Goal: Task Accomplishment & Management: Complete application form

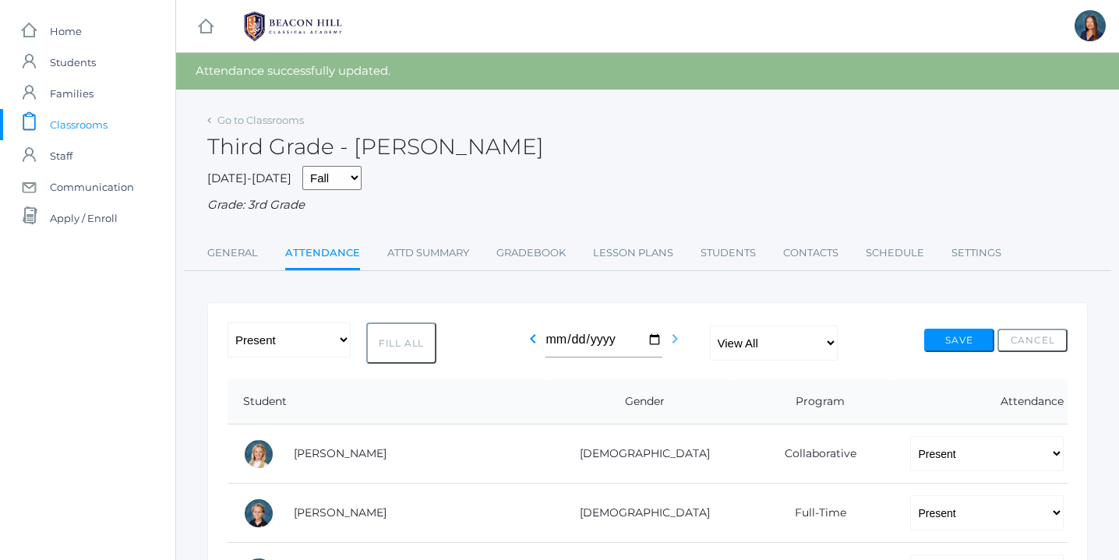
click at [674, 340] on icon "chevron_right" at bounding box center [675, 339] width 19 height 19
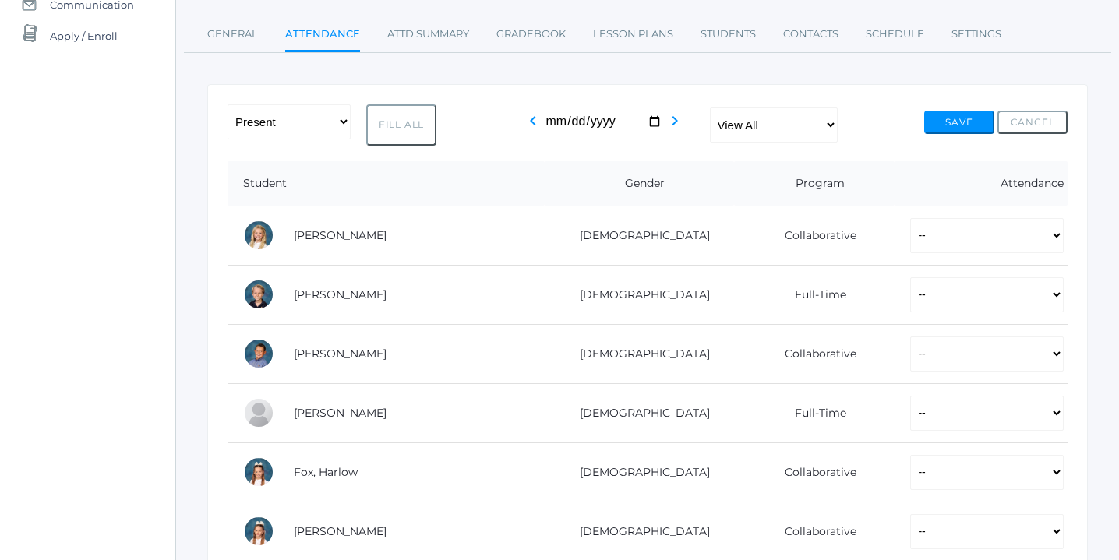
scroll to position [198, 0]
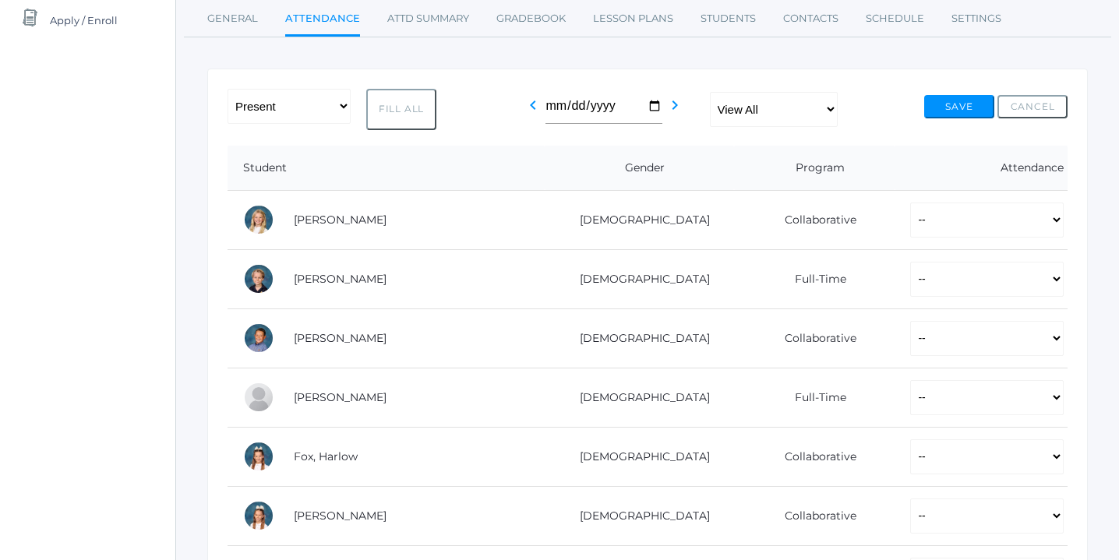
click at [410, 104] on button "Fill All" at bounding box center [401, 109] width 70 height 41
select select "P"
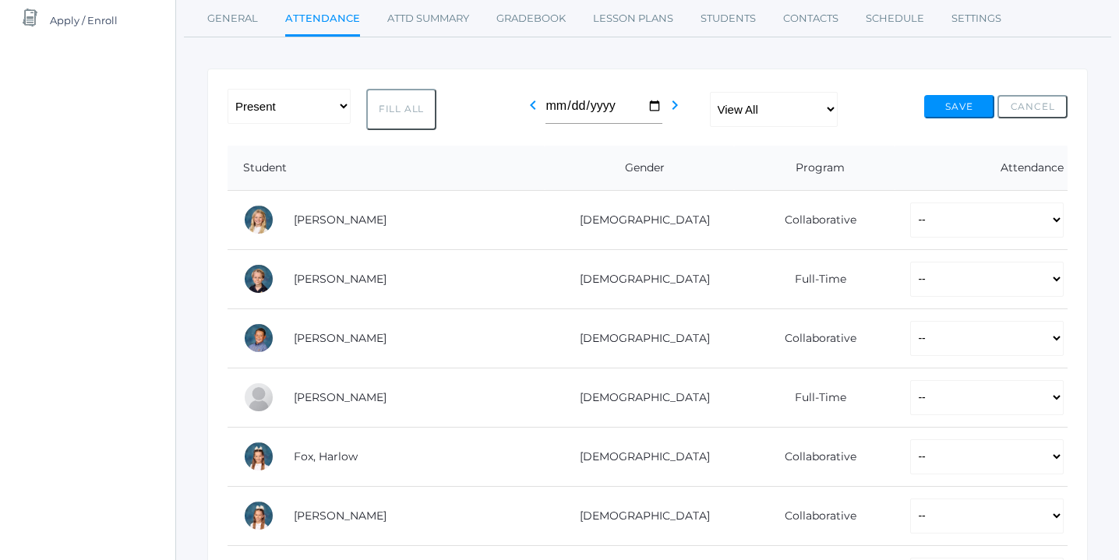
select select "P"
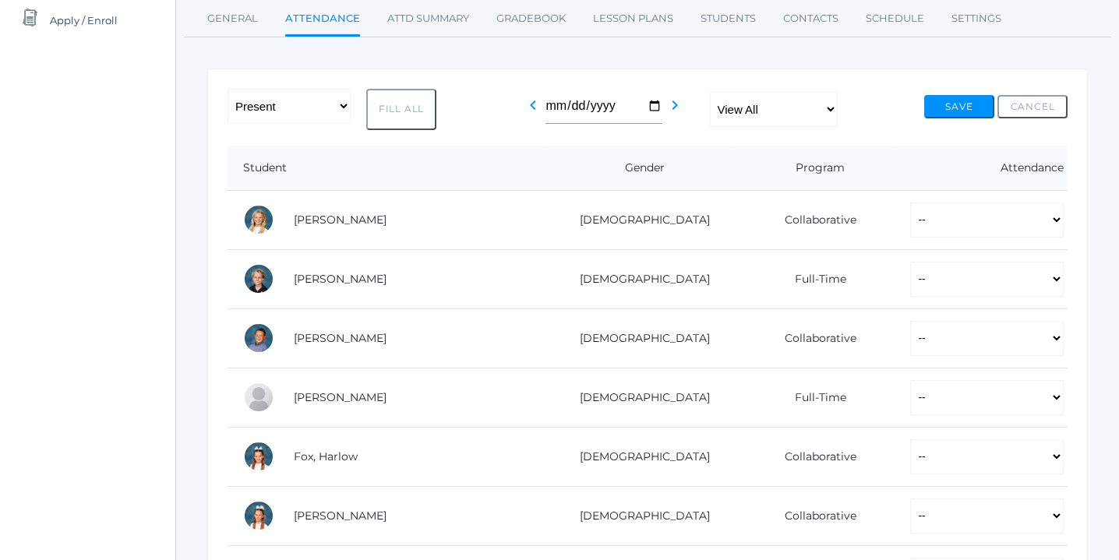
select select "P"
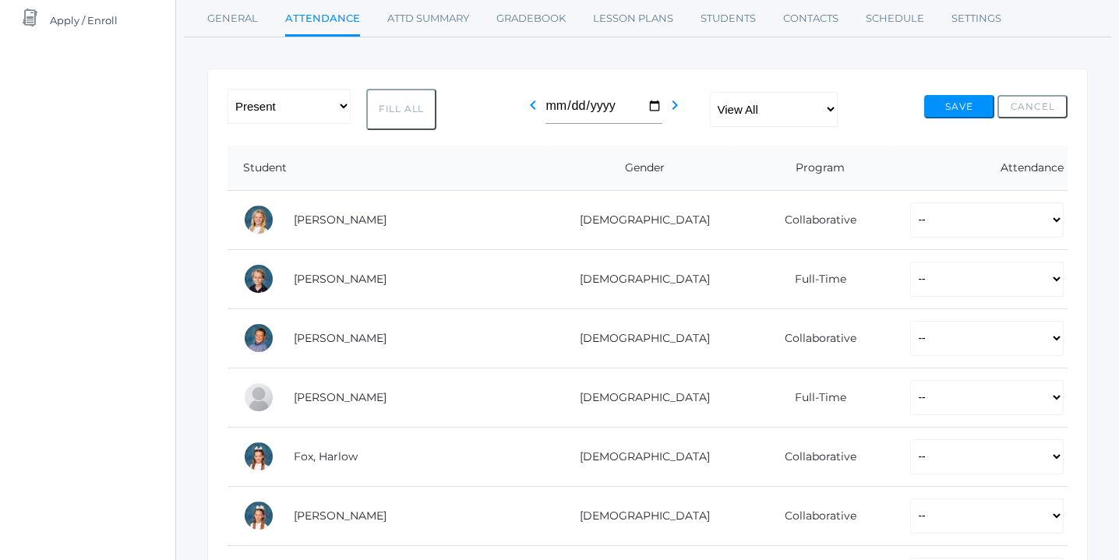
select select "P"
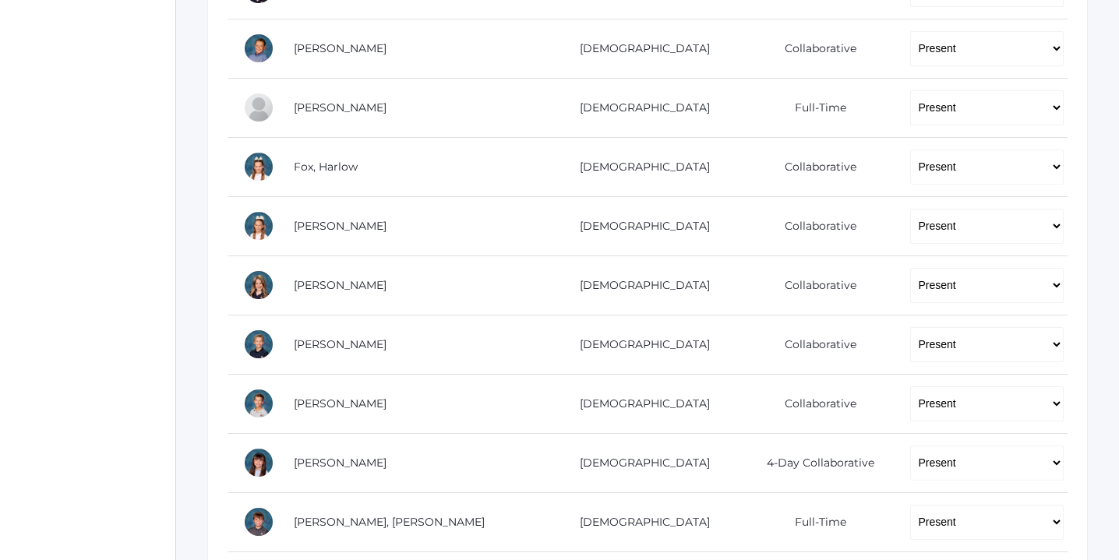
scroll to position [493, 0]
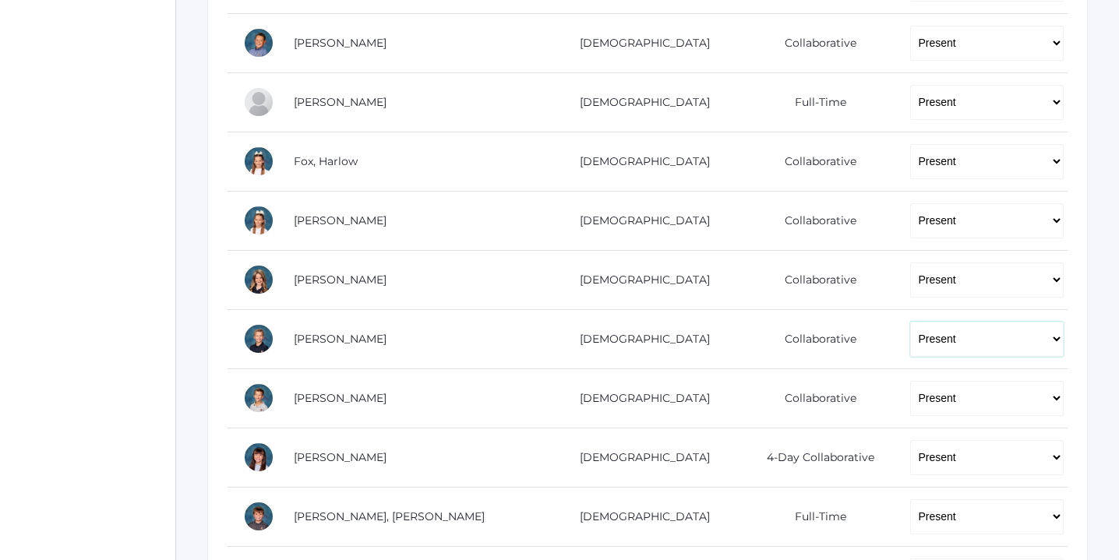
click at [1054, 340] on select "-- Present Present-At-Home Tardy Excused Tardy Unexcused Absent Excused Absent …" at bounding box center [987, 339] width 154 height 35
select select "TE"
click at [910, 322] on select "-- Present Present-At-Home Tardy Excused Tardy Unexcused Absent Excused Absent …" at bounding box center [987, 339] width 154 height 35
click at [1054, 399] on select "-- Present Present-At-Home Tardy Excused Tardy Unexcused Absent Excused Absent …" at bounding box center [987, 398] width 154 height 35
select select "TE"
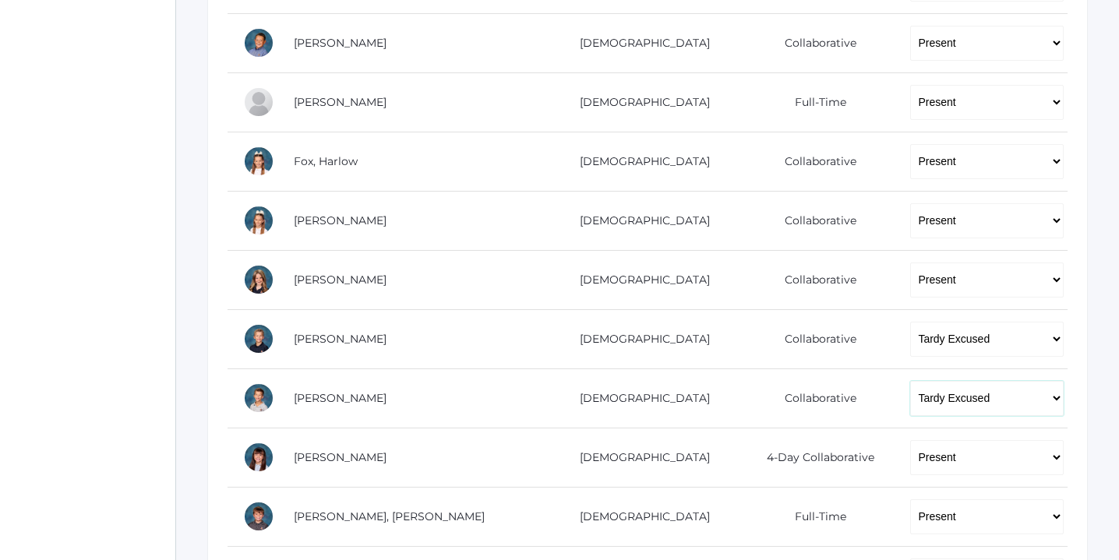
click at [910, 381] on select "-- Present Present-At-Home Tardy Excused Tardy Unexcused Absent Excused Absent …" at bounding box center [987, 398] width 154 height 35
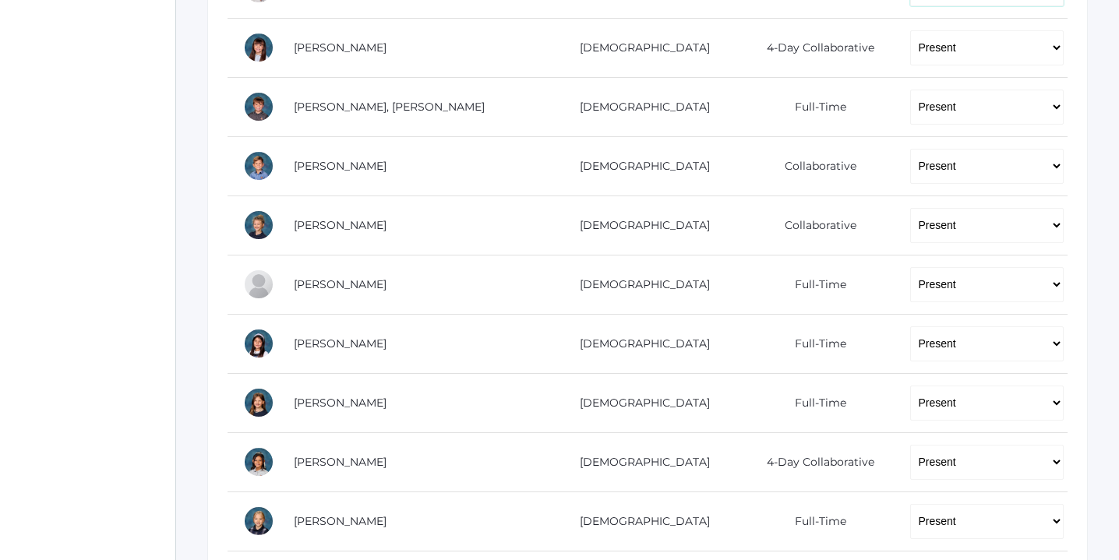
scroll to position [904, 0]
click at [1056, 343] on select "-- Present Present-At-Home Tardy Excused Tardy Unexcused Absent Excused Absent …" at bounding box center [987, 343] width 154 height 35
select select "TE"
click at [910, 326] on select "-- Present Present-At-Home Tardy Excused Tardy Unexcused Absent Excused Absent …" at bounding box center [987, 343] width 154 height 35
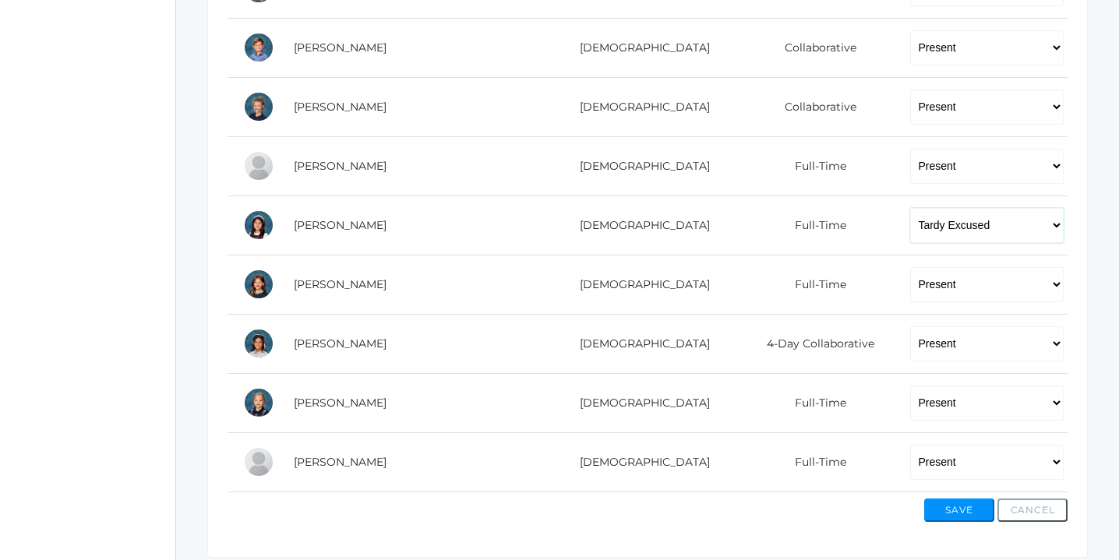
scroll to position [1024, 0]
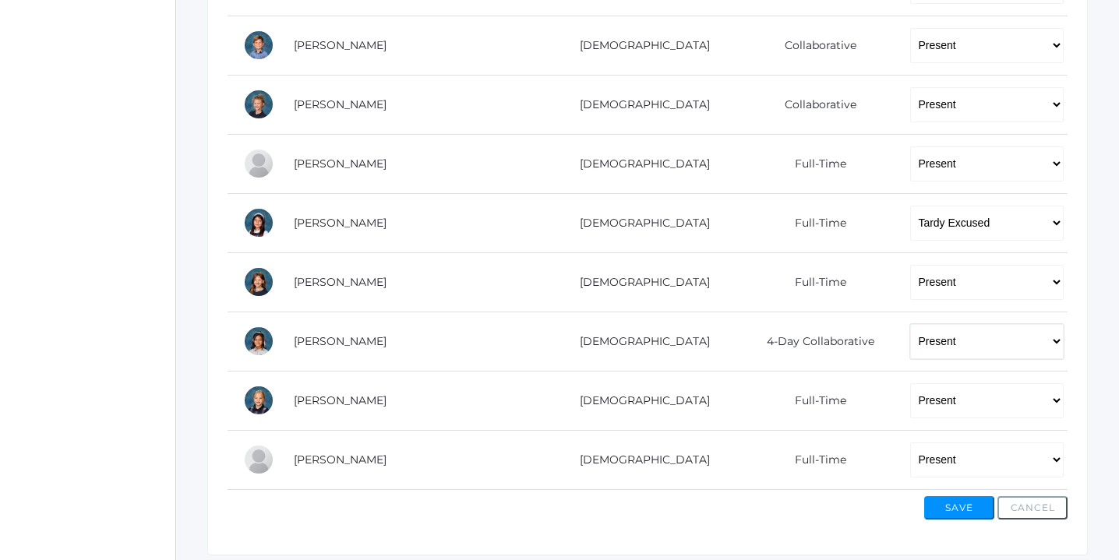
click at [1055, 338] on select "-- Present Present-At-Home Tardy Excused Tardy Unexcused Absent Excused Absent …" at bounding box center [987, 341] width 154 height 35
select select "TE"
click at [910, 324] on select "-- Present Present-At-Home Tardy Excused Tardy Unexcused Absent Excused Absent …" at bounding box center [987, 341] width 154 height 35
click at [1059, 458] on select "-- Present Present-At-Home Tardy Excused Tardy Unexcused Absent Excused Absent …" at bounding box center [987, 460] width 154 height 35
select select "AE"
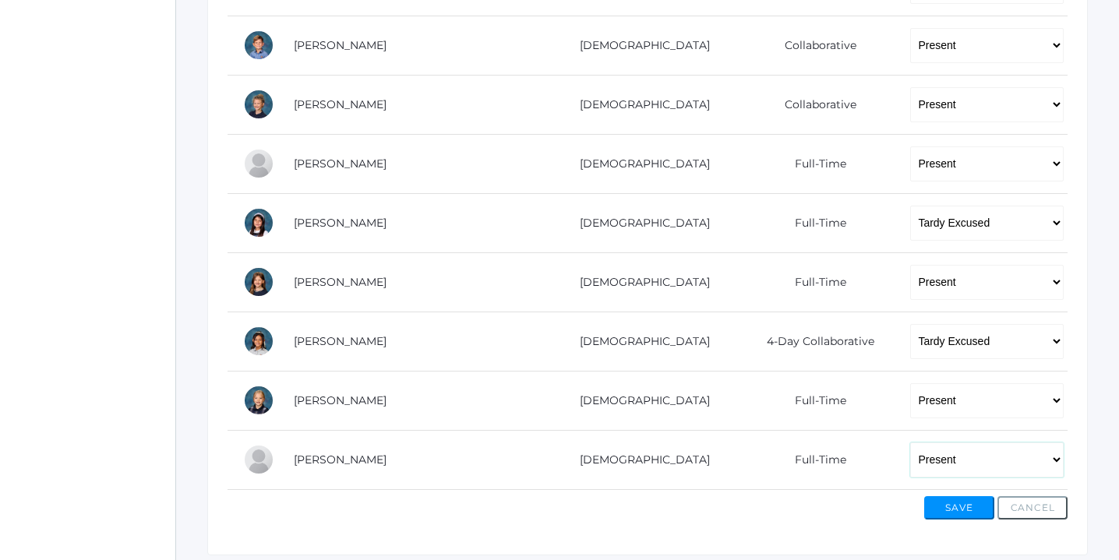
click at [910, 443] on select "-- Present Present-At-Home Tardy Excused Tardy Unexcused Absent Excused Absent …" at bounding box center [987, 460] width 154 height 35
click at [959, 504] on button "Save" at bounding box center [959, 507] width 70 height 23
